Goal: Find specific page/section: Find specific page/section

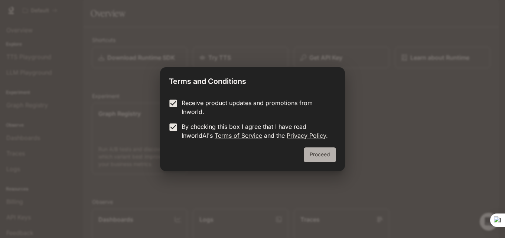
click at [313, 151] on button "Proceed" at bounding box center [319, 154] width 32 height 15
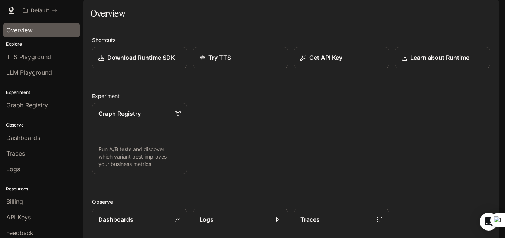
click at [10, 32] on span "Overview" at bounding box center [19, 30] width 26 height 9
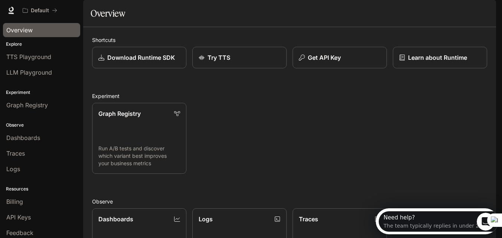
click at [160, 109] on div "Shortcuts Download Runtime SDK Try TTS Get API Key Learn about Runtime Experime…" at bounding box center [289, 210] width 395 height 348
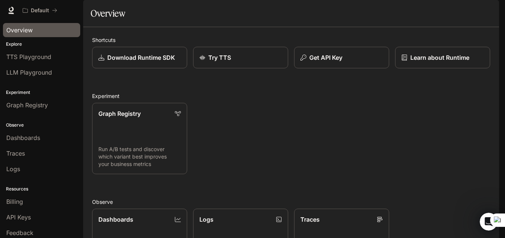
click at [0, 0] on div at bounding box center [0, 0] width 0 height 0
click at [20, 133] on span "Dashboards" at bounding box center [23, 137] width 34 height 9
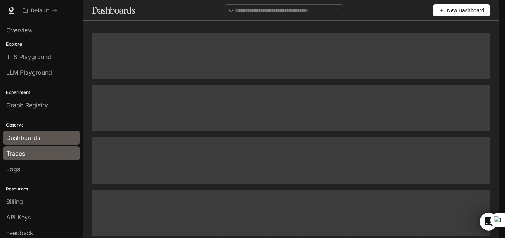
scroll to position [19, 0]
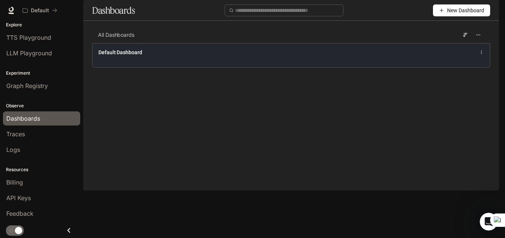
click at [152, 56] on div "Default Dashboard" at bounding box center [208, 52] width 221 height 7
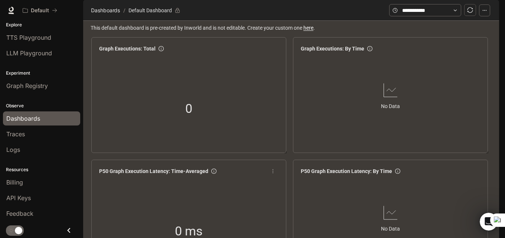
click at [192, 221] on span "0 ms" at bounding box center [189, 231] width 28 height 20
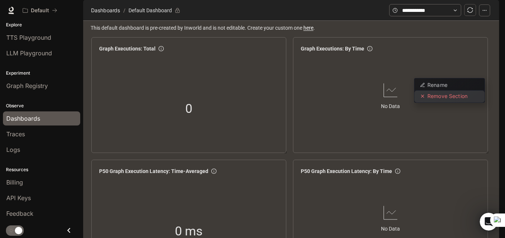
click at [447, 95] on span "Remove Section" at bounding box center [447, 96] width 40 height 6
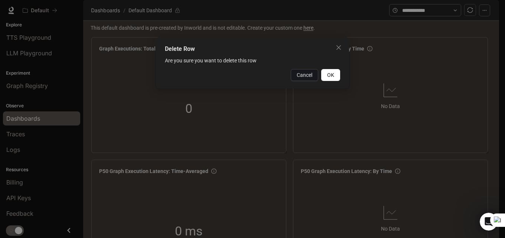
click at [327, 76] on span "OK" at bounding box center [330, 75] width 7 height 8
click at [336, 73] on button "OK" at bounding box center [330, 75] width 19 height 12
click at [337, 46] on icon "close" at bounding box center [338, 47] width 4 height 4
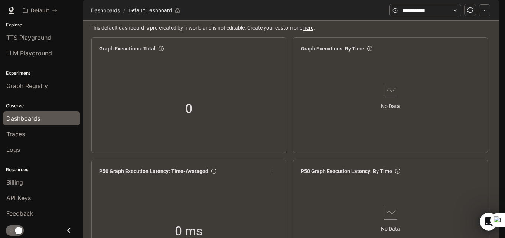
scroll to position [0, 0]
click at [147, 83] on div "0" at bounding box center [188, 108] width 185 height 95
drag, startPoint x: 135, startPoint y: 70, endPoint x: 192, endPoint y: 134, distance: 85.1
click at [192, 134] on div "Graph Executions: Total 0" at bounding box center [188, 89] width 185 height 95
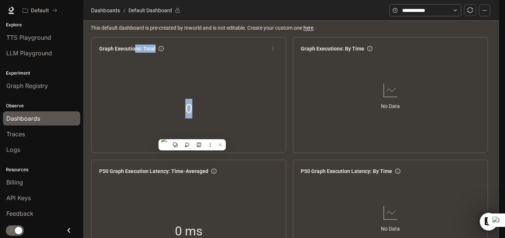
click at [192, 118] on span "0" at bounding box center [188, 109] width 7 height 20
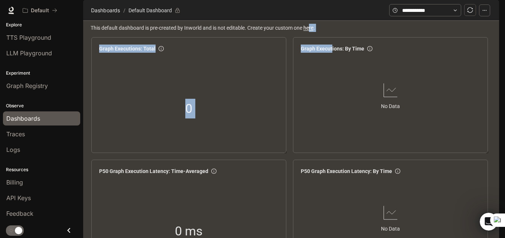
drag, startPoint x: 331, startPoint y: 68, endPoint x: 311, endPoint y: 48, distance: 28.6
click at [311, 31] on link "here" at bounding box center [308, 28] width 10 height 6
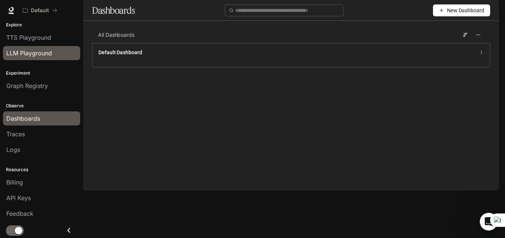
click at [53, 52] on div "LLM Playground" at bounding box center [41, 53] width 70 height 9
